Goal: Task Accomplishment & Management: Complete application form

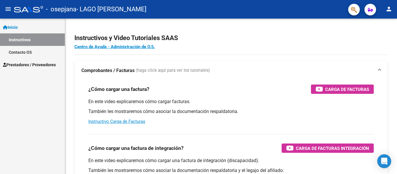
click at [21, 28] on link "Inicio" at bounding box center [32, 27] width 65 height 12
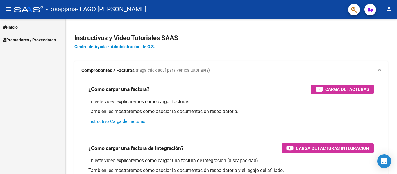
click at [20, 37] on span "Prestadores / Proveedores" at bounding box center [29, 40] width 53 height 6
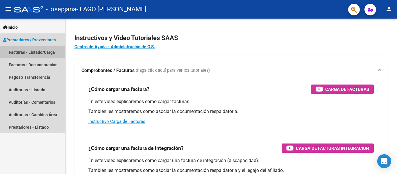
click at [39, 52] on link "Facturas - Listado/Carga" at bounding box center [32, 52] width 65 height 12
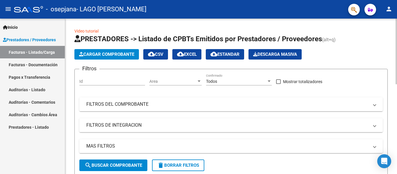
click at [102, 57] on span "Cargar Comprobante" at bounding box center [106, 54] width 55 height 5
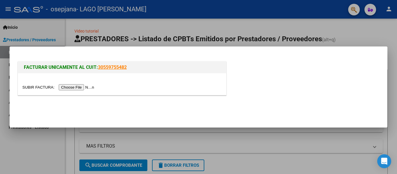
click at [93, 89] on input "file" at bounding box center [59, 87] width 74 height 6
click at [89, 88] on input "file" at bounding box center [59, 87] width 74 height 6
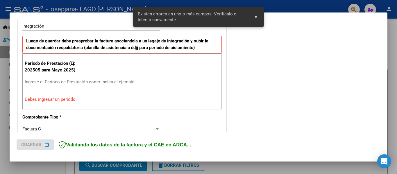
scroll to position [146, 0]
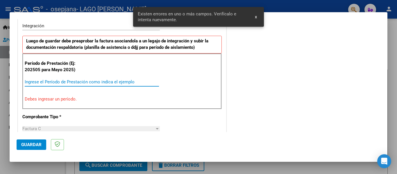
click at [94, 81] on input "Ingrese el Período de Prestación como indica el ejemplo" at bounding box center [92, 81] width 134 height 5
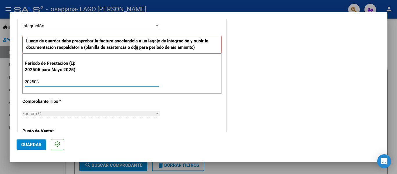
type input "202508"
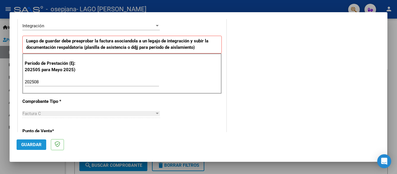
click at [22, 147] on span "Guardar" at bounding box center [31, 144] width 20 height 5
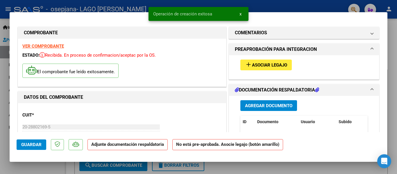
click at [246, 64] on mat-icon "add" at bounding box center [248, 64] width 7 height 7
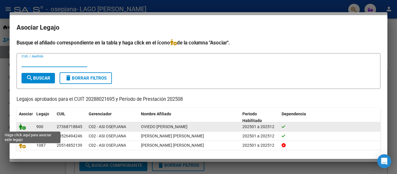
click at [20, 125] on icon at bounding box center [22, 126] width 7 height 6
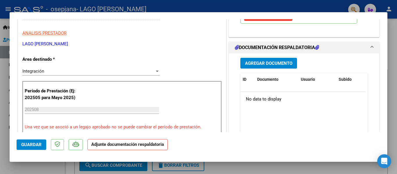
scroll to position [116, 0]
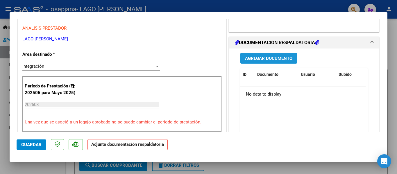
click at [266, 59] on span "Agregar Documento" at bounding box center [268, 58] width 47 height 5
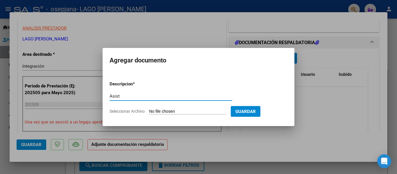
type input "Asist"
click at [178, 110] on input "Seleccionar Archivo" at bounding box center [187, 112] width 77 height 6
click at [181, 112] on input "Seleccionar Archivo" at bounding box center [187, 112] width 77 height 6
type input "C:\fakepath\Asist [GEOGRAPHIC_DATA] Agosto.pdf"
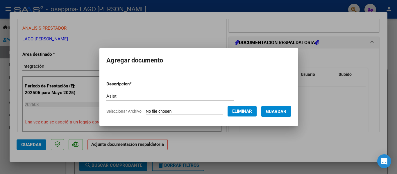
click at [279, 112] on span "Guardar" at bounding box center [276, 111] width 20 height 5
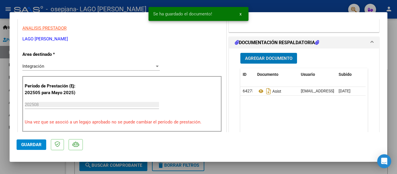
click at [36, 146] on span "Guardar" at bounding box center [31, 144] width 20 height 5
click at [39, 145] on span "Guardar" at bounding box center [31, 144] width 20 height 5
click at [43, 171] on div at bounding box center [198, 87] width 397 height 174
type input "$ 0,00"
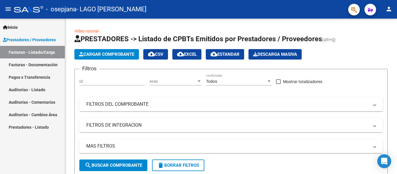
click at [42, 53] on link "Facturas - Listado/Carga" at bounding box center [32, 52] width 65 height 12
click at [76, 53] on button "Cargar Comprobante" at bounding box center [106, 54] width 65 height 10
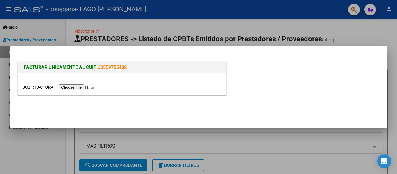
click at [86, 86] on input "file" at bounding box center [59, 87] width 74 height 6
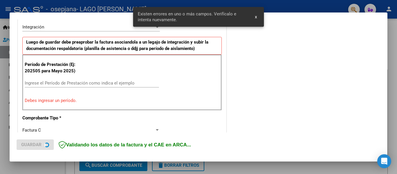
scroll to position [146, 0]
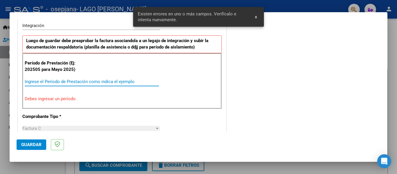
click at [91, 81] on input "Ingrese el Período de Prestación como indica el ejemplo" at bounding box center [92, 81] width 134 height 5
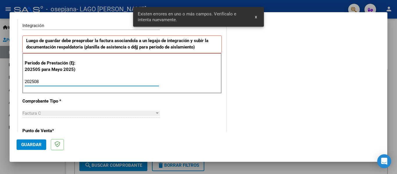
type input "202508"
click at [31, 146] on span "Guardar" at bounding box center [31, 144] width 20 height 5
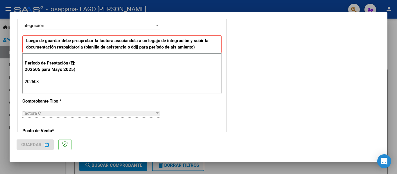
scroll to position [0, 0]
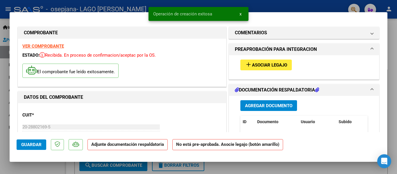
click at [269, 67] on span "Asociar Legajo" at bounding box center [269, 64] width 35 height 5
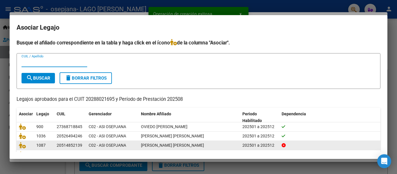
scroll to position [40, 0]
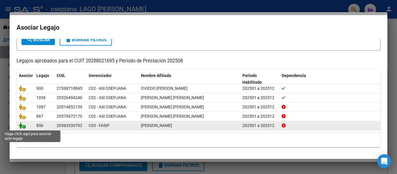
click at [23, 127] on icon at bounding box center [22, 125] width 7 height 6
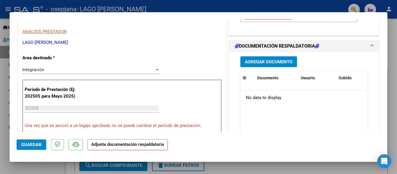
scroll to position [145, 0]
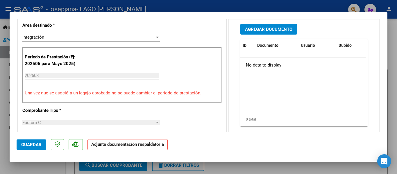
click at [267, 31] on span "Agregar Documento" at bounding box center [268, 29] width 47 height 5
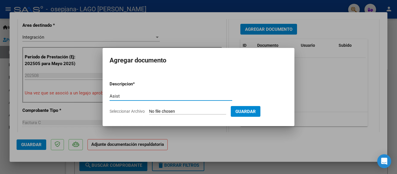
type input "Asist"
click at [178, 112] on input "Seleccionar Archivo" at bounding box center [187, 112] width 77 height 6
type input "C:\fakepath\Asist [PERSON_NAME].pdf"
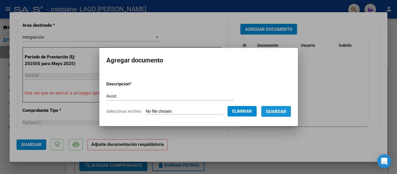
click at [275, 110] on span "Guardar" at bounding box center [276, 111] width 20 height 5
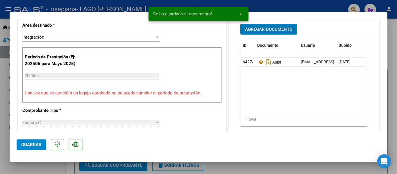
click at [30, 142] on span "Guardar" at bounding box center [31, 144] width 20 height 5
click at [30, 143] on span "Guardar" at bounding box center [31, 144] width 20 height 5
click at [37, 168] on div at bounding box center [198, 87] width 397 height 174
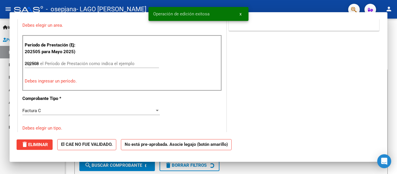
type input "$ 0,00"
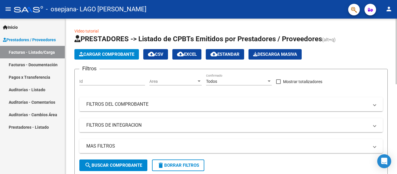
click at [122, 52] on span "Cargar Comprobante" at bounding box center [106, 54] width 55 height 5
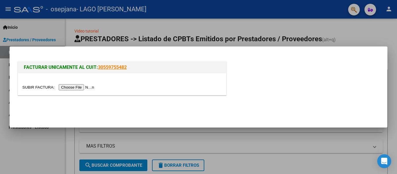
click at [81, 87] on input "file" at bounding box center [59, 87] width 74 height 6
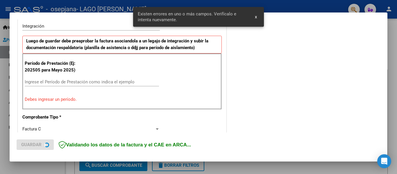
scroll to position [146, 0]
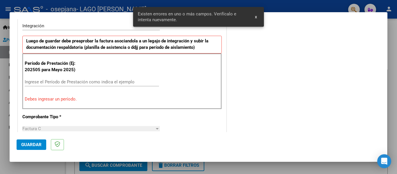
click at [76, 81] on input "Ingrese el Período de Prestación como indica el ejemplo" at bounding box center [92, 81] width 134 height 5
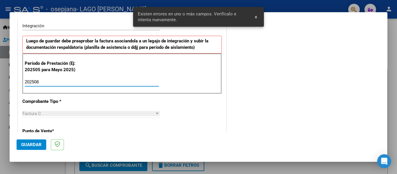
type input "202508"
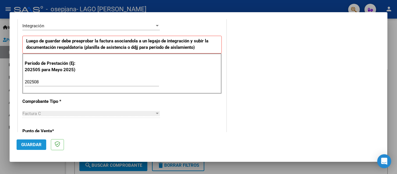
click at [27, 146] on span "Guardar" at bounding box center [31, 144] width 20 height 5
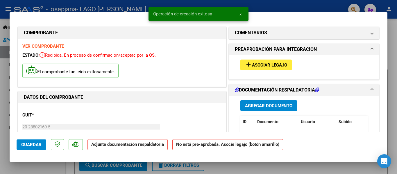
click at [258, 62] on button "add Asociar Legajo" at bounding box center [265, 65] width 51 height 11
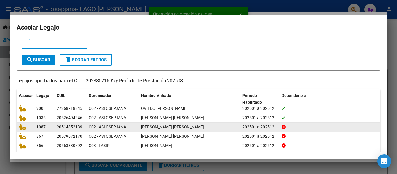
scroll to position [40, 0]
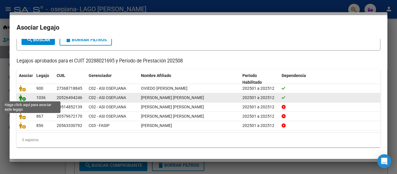
click at [23, 98] on icon at bounding box center [22, 97] width 7 height 6
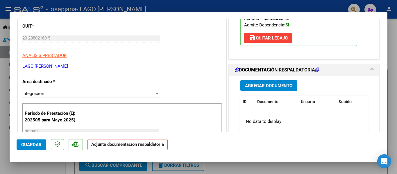
scroll to position [116, 0]
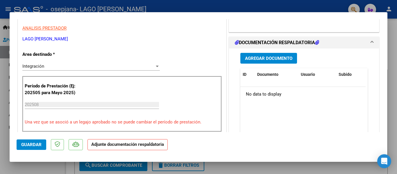
click at [256, 60] on span "Agregar Documento" at bounding box center [268, 58] width 47 height 5
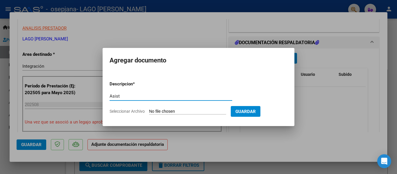
type input "Asist"
click at [177, 109] on input "Seleccionar Archivo" at bounding box center [187, 112] width 77 height 6
type input "C:\fakepath\Asist [PERSON_NAME] Colegio Agosto.pdf"
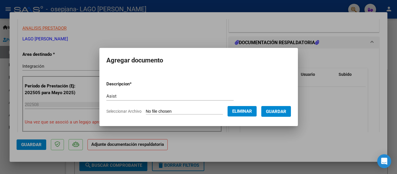
click at [282, 110] on span "Guardar" at bounding box center [276, 111] width 20 height 5
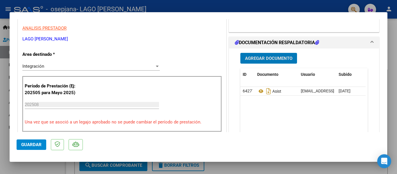
click at [35, 144] on span "Guardar" at bounding box center [31, 144] width 20 height 5
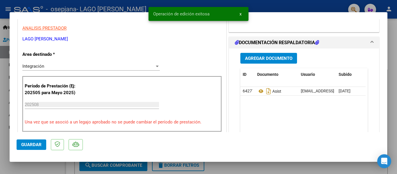
click at [40, 163] on div at bounding box center [198, 87] width 397 height 174
type input "$ 0,00"
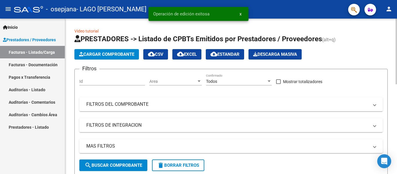
click at [89, 57] on span "Cargar Comprobante" at bounding box center [106, 54] width 55 height 5
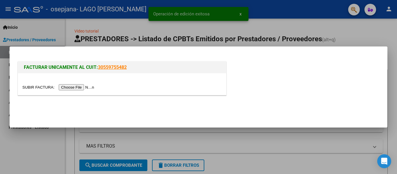
click at [84, 87] on input "file" at bounding box center [59, 87] width 74 height 6
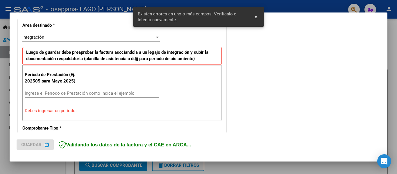
scroll to position [135, 0]
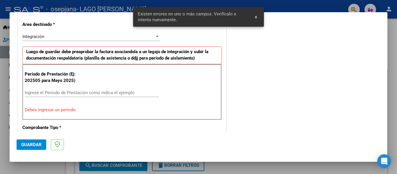
click at [78, 93] on input "Ingrese el Período de Prestación como indica el ejemplo" at bounding box center [92, 92] width 134 height 5
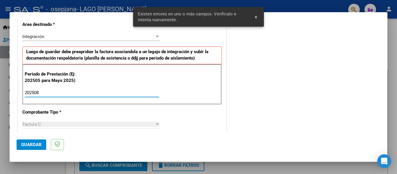
type input "202508"
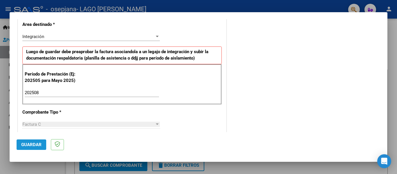
click at [32, 146] on span "Guardar" at bounding box center [31, 144] width 20 height 5
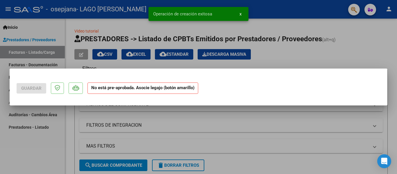
scroll to position [0, 0]
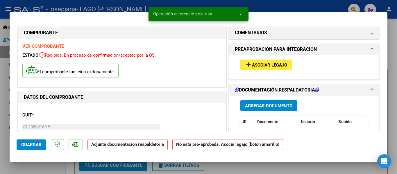
click at [248, 64] on mat-icon "add" at bounding box center [248, 64] width 7 height 7
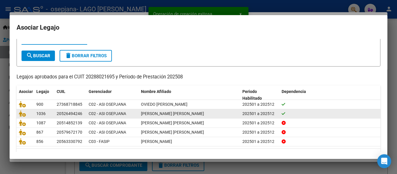
scroll to position [29, 0]
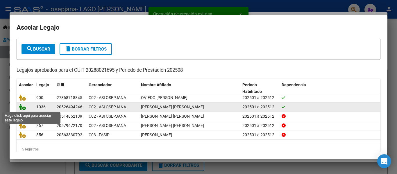
click at [21, 109] on icon at bounding box center [22, 107] width 7 height 6
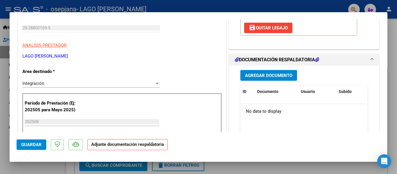
scroll to position [116, 0]
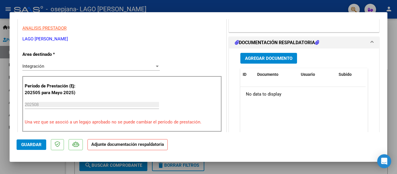
click at [266, 58] on span "Agregar Documento" at bounding box center [268, 58] width 47 height 5
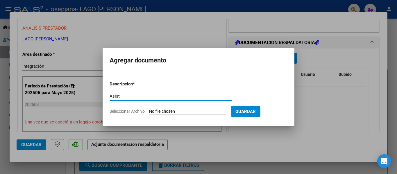
type input "Asist"
click at [191, 110] on input "Seleccionar Archivo" at bounding box center [187, 112] width 77 height 6
type input "C:\fakepath\Asist [PERSON_NAME] Terapias Agosto.pdf"
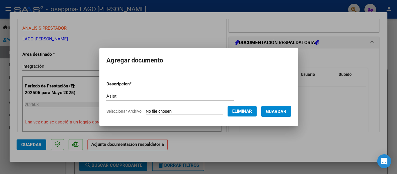
click at [279, 109] on span "Guardar" at bounding box center [276, 111] width 20 height 5
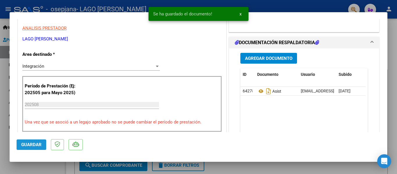
click at [37, 146] on span "Guardar" at bounding box center [31, 144] width 20 height 5
click at [35, 148] on button "Guardar" at bounding box center [32, 144] width 30 height 10
click at [39, 164] on div at bounding box center [198, 87] width 397 height 174
type input "$ 0,00"
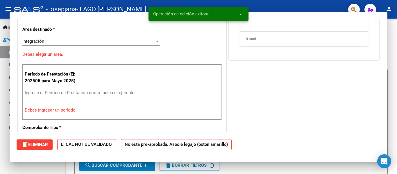
scroll to position [98, 0]
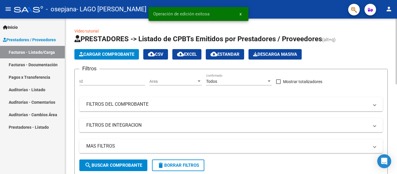
click at [97, 55] on span "Cargar Comprobante" at bounding box center [106, 54] width 55 height 5
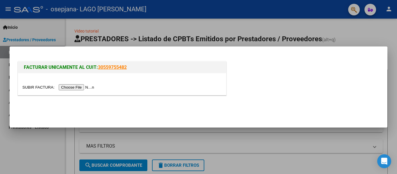
click at [68, 87] on input "file" at bounding box center [59, 87] width 74 height 6
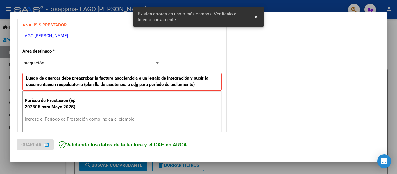
scroll to position [135, 0]
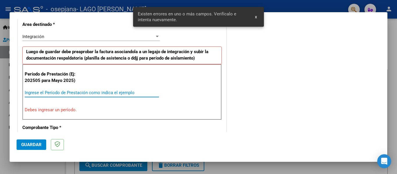
click at [127, 91] on input "Ingrese el Período de Prestación como indica el ejemplo" at bounding box center [92, 92] width 134 height 5
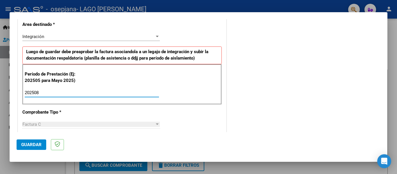
type input "202508"
click at [44, 148] on button "Guardar" at bounding box center [32, 144] width 30 height 10
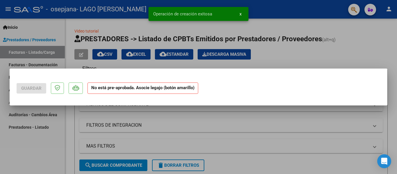
scroll to position [0, 0]
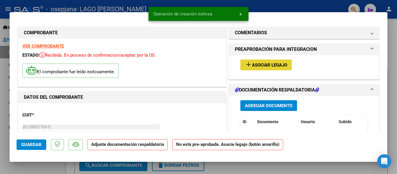
click at [268, 65] on span "Asociar Legajo" at bounding box center [269, 64] width 35 height 5
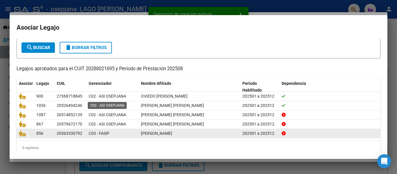
scroll to position [40, 0]
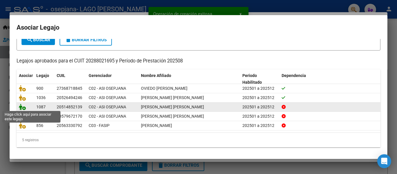
click at [23, 107] on icon at bounding box center [22, 107] width 7 height 6
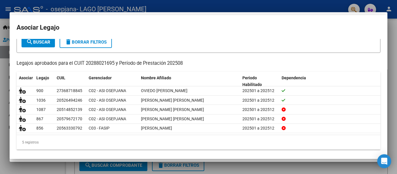
scroll to position [0, 0]
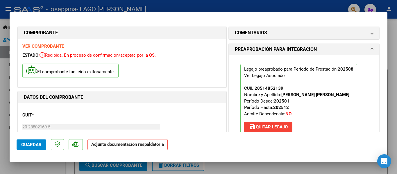
click at [41, 144] on span "Guardar" at bounding box center [31, 144] width 20 height 5
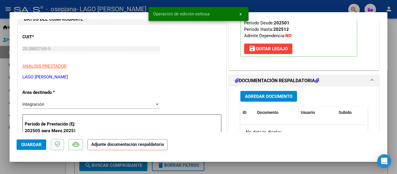
scroll to position [87, 0]
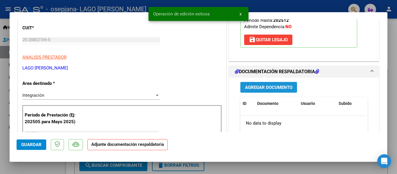
click at [259, 88] on span "Agregar Documento" at bounding box center [268, 87] width 47 height 5
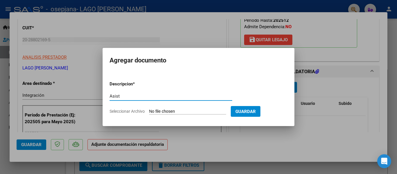
type input "Asist"
click at [171, 110] on input "Seleccionar Archivo" at bounding box center [187, 112] width 77 height 6
click at [244, 136] on div at bounding box center [198, 87] width 397 height 174
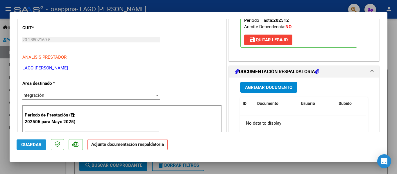
click at [37, 147] on span "Guardar" at bounding box center [31, 144] width 20 height 5
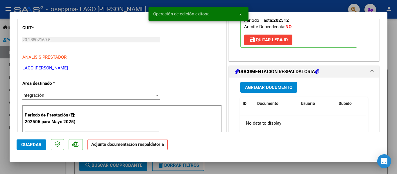
click at [39, 162] on div at bounding box center [198, 87] width 397 height 174
type input "$ 0,00"
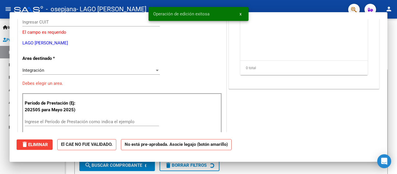
scroll to position [69, 0]
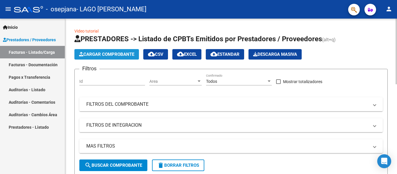
click at [121, 53] on span "Cargar Comprobante" at bounding box center [106, 54] width 55 height 5
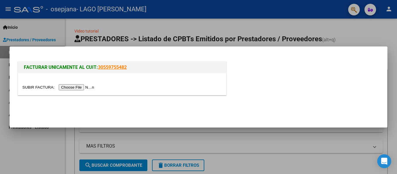
click at [78, 85] on input "file" at bounding box center [59, 87] width 74 height 6
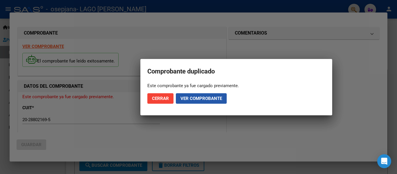
click at [189, 102] on button "Ver comprobante" at bounding box center [201, 98] width 51 height 10
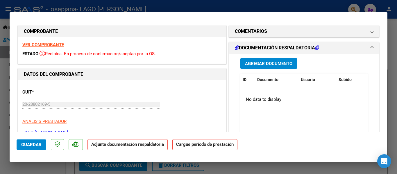
scroll to position [0, 0]
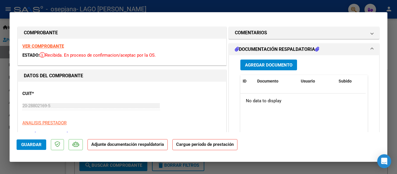
click at [261, 67] on span "Agregar Documento" at bounding box center [268, 64] width 47 height 5
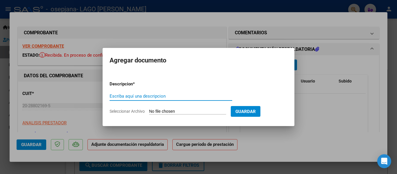
click at [194, 110] on input "Seleccionar Archivo" at bounding box center [187, 112] width 77 height 6
type input "C:\fakepath\Asist [PERSON_NAME].pdf"
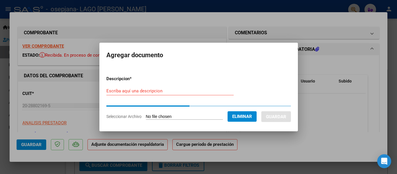
click at [171, 90] on input "Escriba aquí una descripcion" at bounding box center [169, 90] width 127 height 5
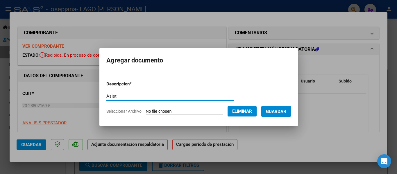
type input "Asist"
click at [280, 113] on span "Guardar" at bounding box center [276, 111] width 20 height 5
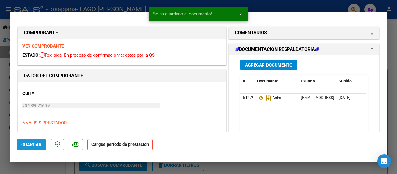
click at [33, 144] on span "Guardar" at bounding box center [31, 144] width 20 height 5
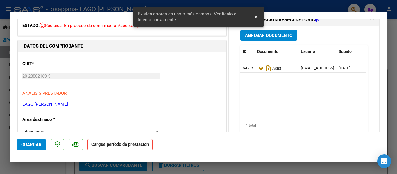
scroll to position [118, 0]
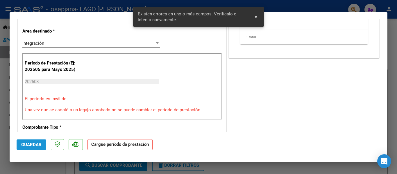
click at [28, 143] on span "Guardar" at bounding box center [31, 144] width 20 height 5
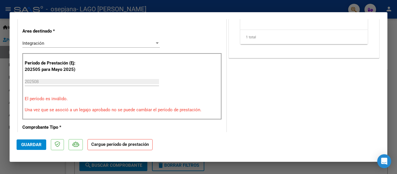
click at [36, 145] on span "Guardar" at bounding box center [31, 144] width 20 height 5
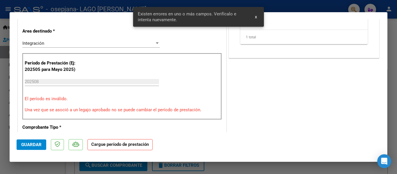
click at [35, 164] on div at bounding box center [198, 87] width 397 height 174
type input "$ 0,00"
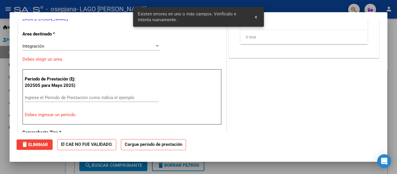
scroll to position [0, 0]
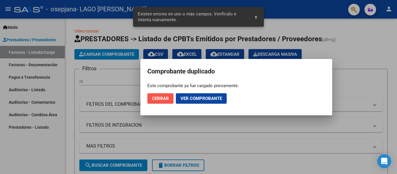
click at [170, 101] on button "Cerrar" at bounding box center [160, 98] width 26 height 10
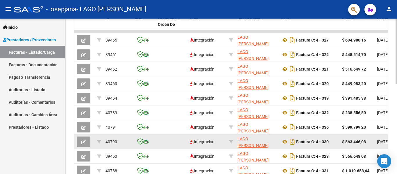
scroll to position [213, 0]
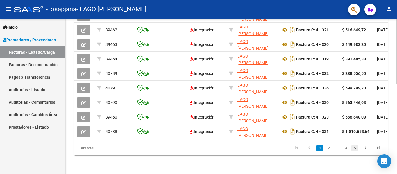
click at [353, 149] on link "5" at bounding box center [354, 148] width 7 height 6
click at [353, 149] on link "7" at bounding box center [354, 148] width 7 height 6
click at [353, 149] on link "9" at bounding box center [354, 148] width 7 height 6
click at [353, 149] on link "11" at bounding box center [355, 148] width 8 height 6
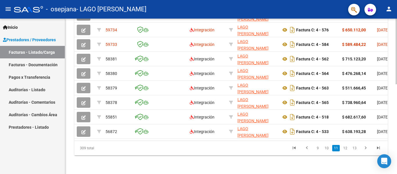
click at [353, 149] on link "13" at bounding box center [355, 148] width 8 height 6
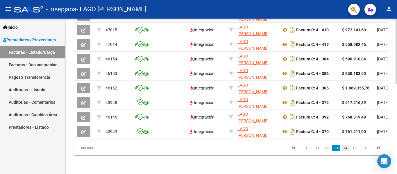
click at [346, 148] on link "14" at bounding box center [345, 148] width 8 height 6
click at [354, 148] on link "16" at bounding box center [355, 148] width 8 height 6
click at [354, 148] on link "18" at bounding box center [355, 148] width 8 height 6
click at [354, 148] on link "20" at bounding box center [355, 148] width 8 height 6
click at [354, 149] on link "22" at bounding box center [355, 148] width 8 height 6
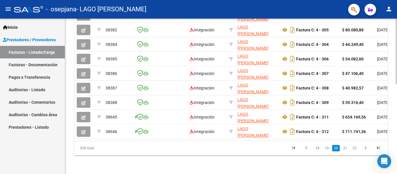
scroll to position [214, 0]
click at [354, 149] on link "24" at bounding box center [355, 148] width 8 height 6
click at [354, 149] on link "26" at bounding box center [355, 148] width 8 height 6
click at [354, 149] on link "28" at bounding box center [355, 148] width 8 height 6
click at [354, 150] on link "30" at bounding box center [355, 148] width 8 height 6
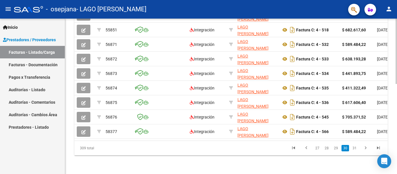
scroll to position [213, 0]
click at [354, 150] on link "31" at bounding box center [355, 148] width 8 height 6
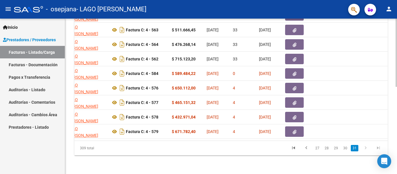
scroll to position [0, 174]
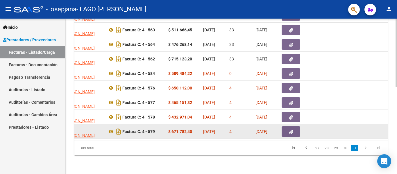
click at [285, 130] on button "button" at bounding box center [291, 131] width 19 height 10
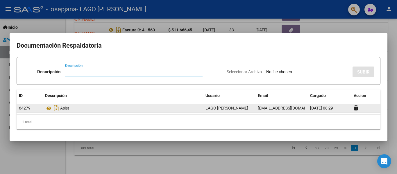
click at [61, 108] on div "Asist" at bounding box center [123, 107] width 156 height 9
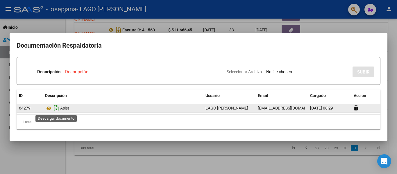
click at [55, 109] on icon "Descargar documento" at bounding box center [57, 107] width 8 height 9
click at [58, 112] on icon "Descargar documento" at bounding box center [57, 107] width 8 height 9
click at [47, 110] on icon at bounding box center [49, 108] width 8 height 7
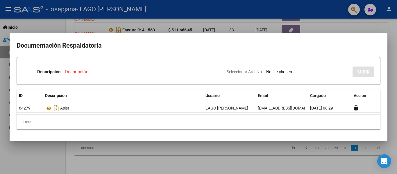
click at [53, 152] on div at bounding box center [198, 87] width 397 height 174
